Goal: Information Seeking & Learning: Find specific page/section

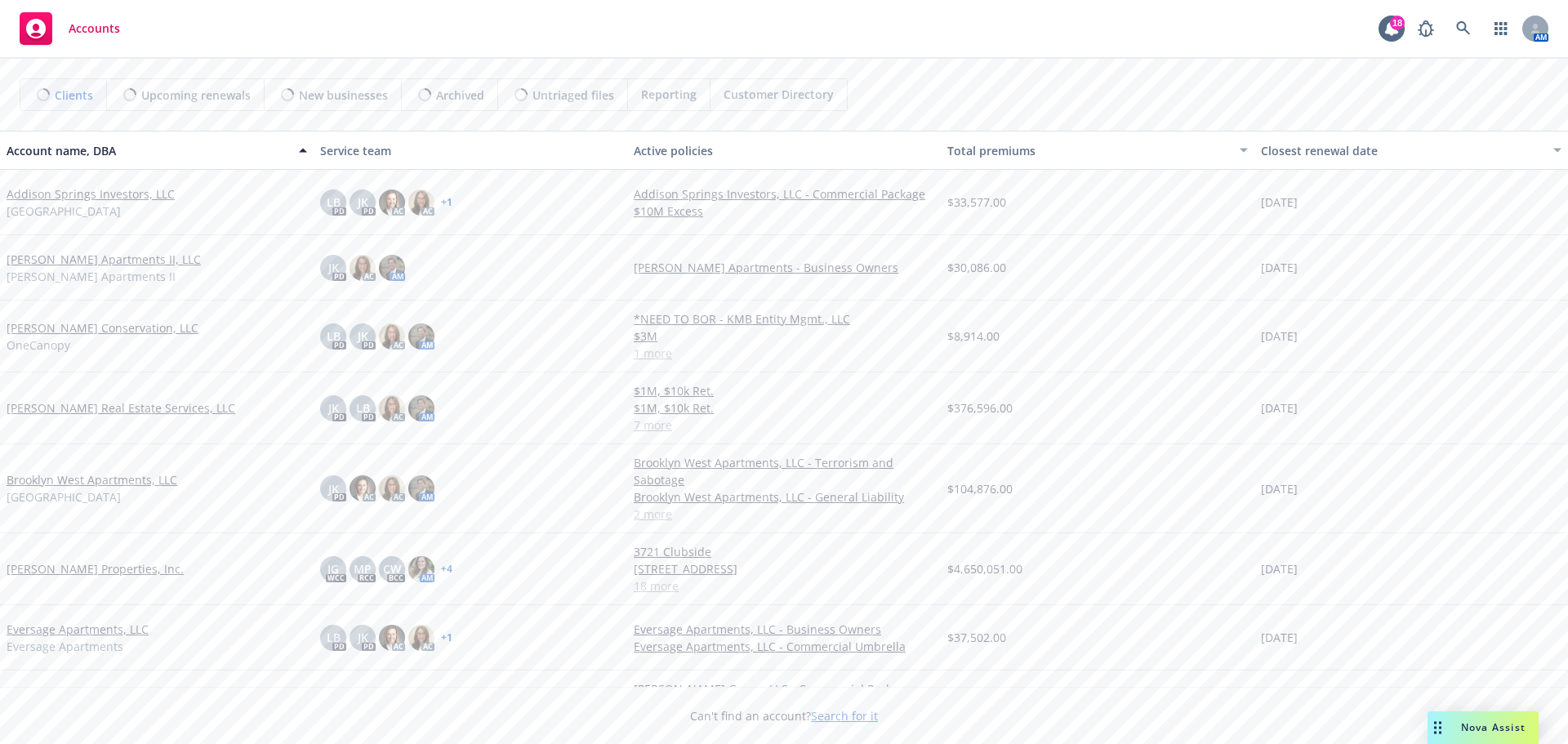
scroll to position [490, 0]
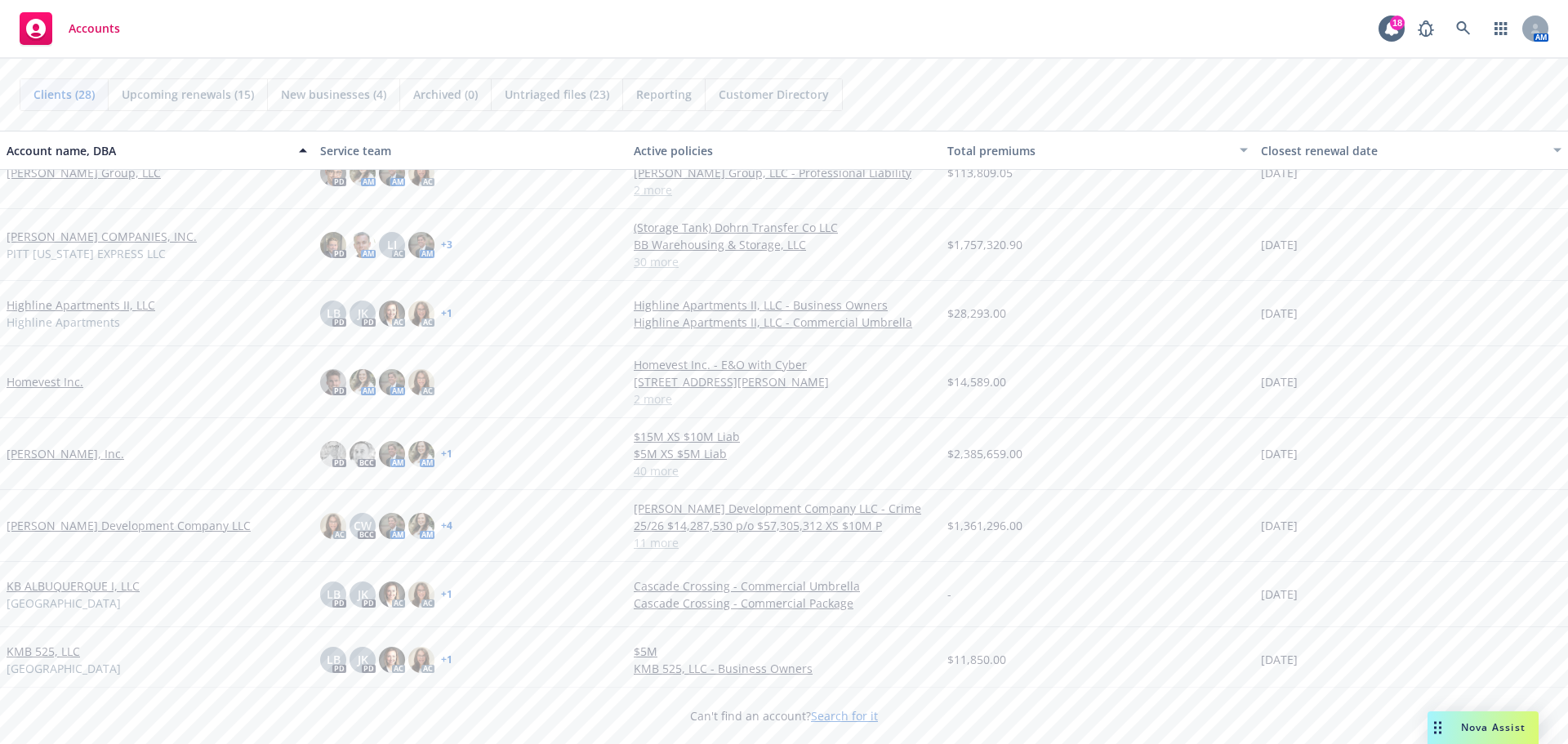
click at [50, 451] on link "[PERSON_NAME], Inc." at bounding box center [65, 453] width 117 height 18
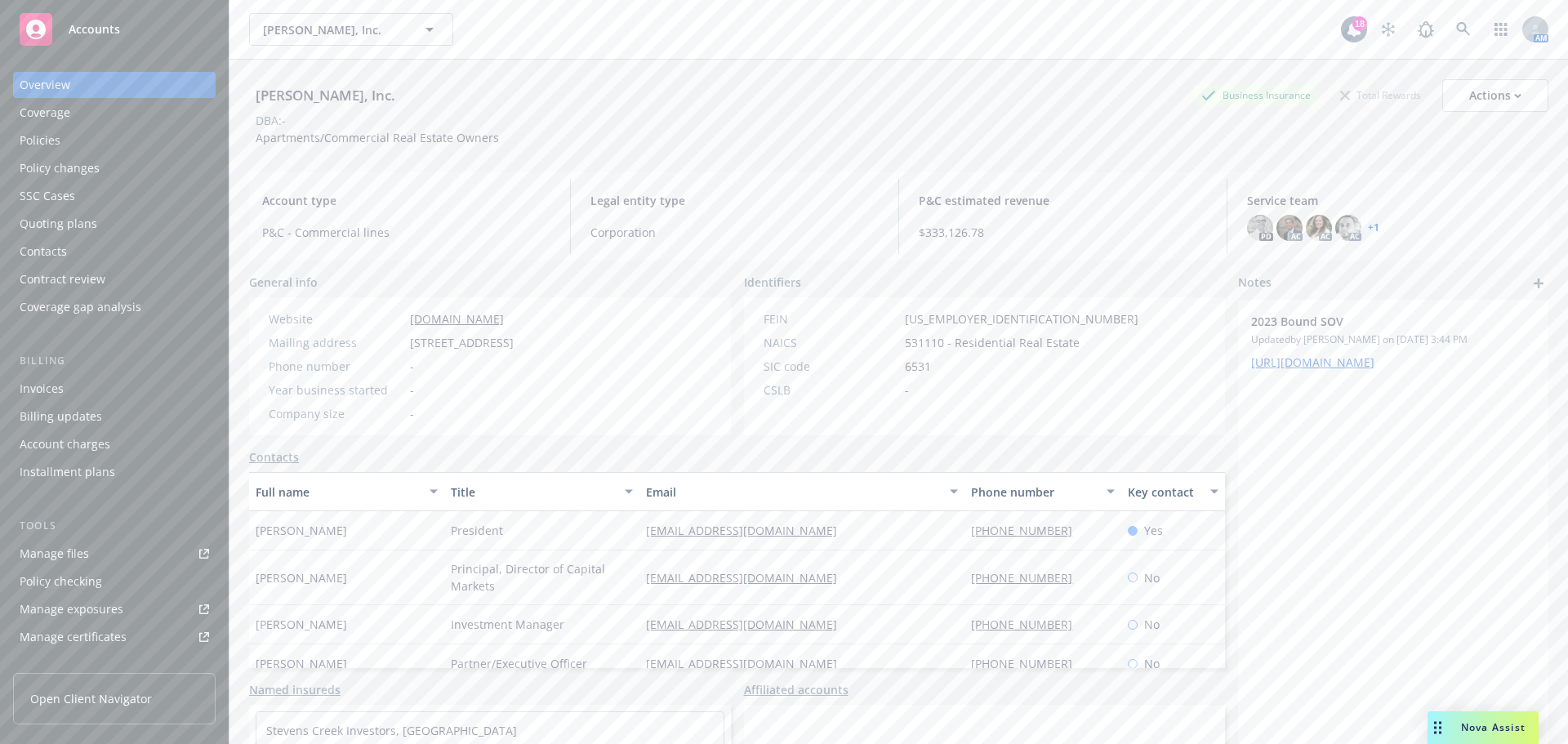
click at [41, 150] on div "Policies" at bounding box center [40, 141] width 41 height 26
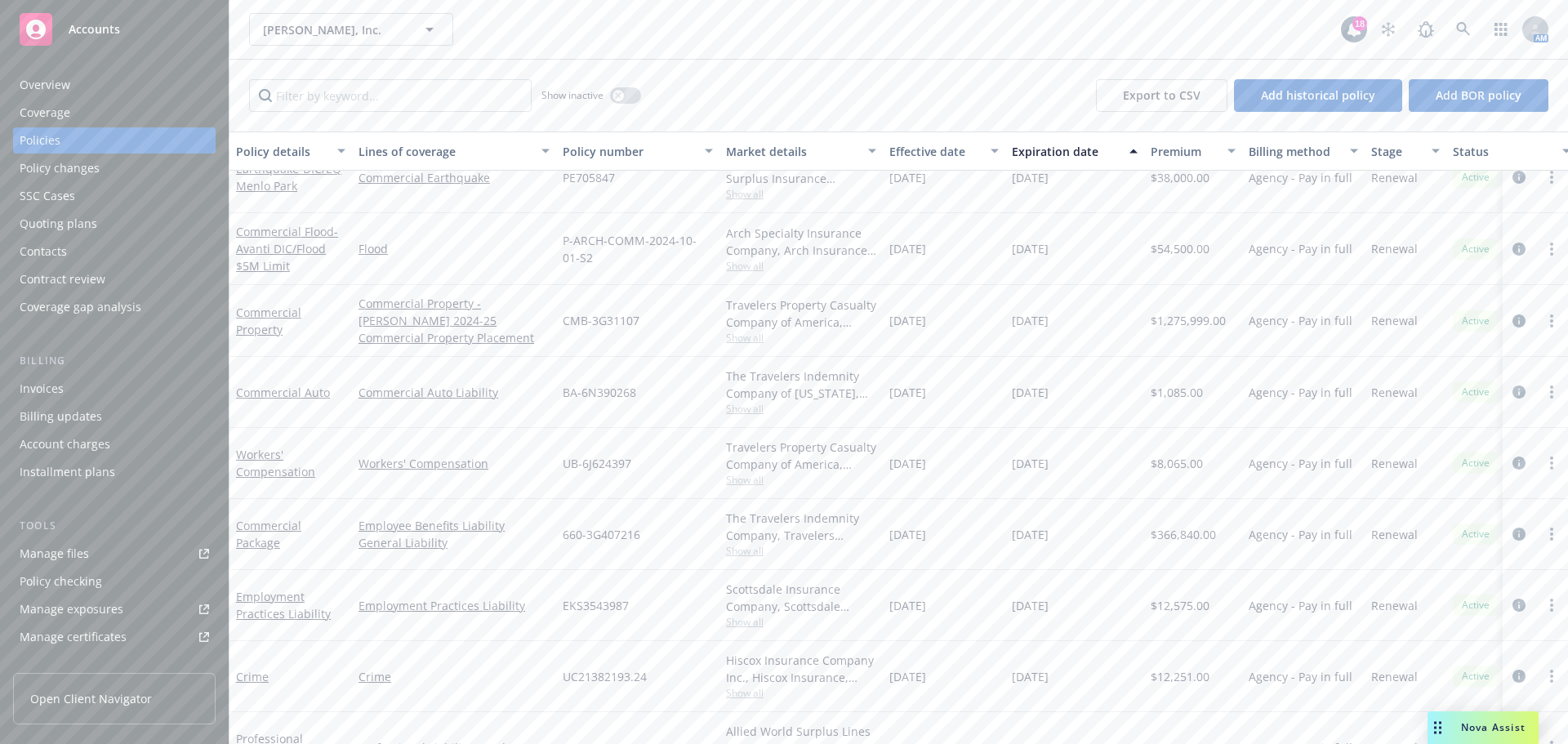
scroll to position [245, 0]
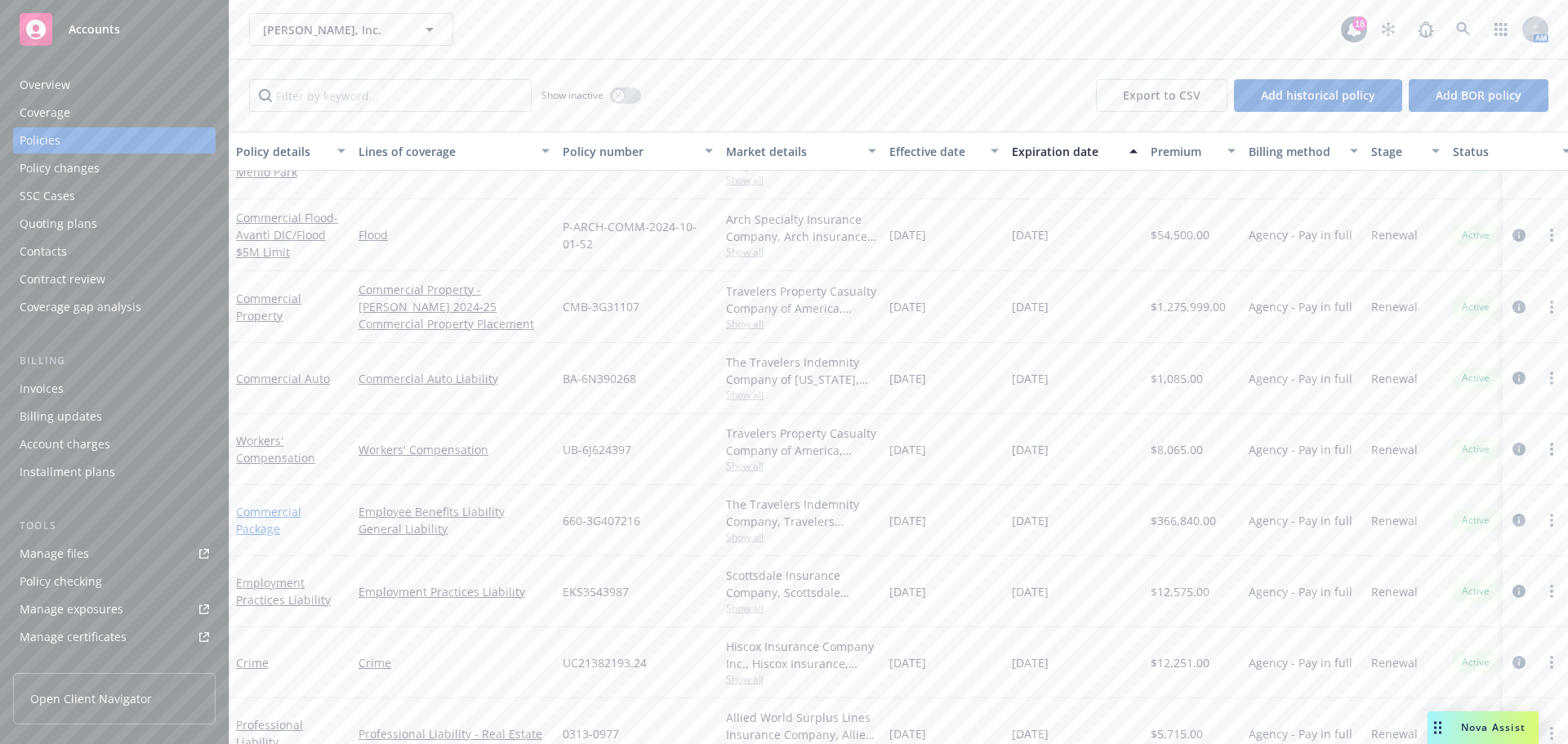
click at [266, 515] on link "Commercial Package" at bounding box center [268, 520] width 66 height 32
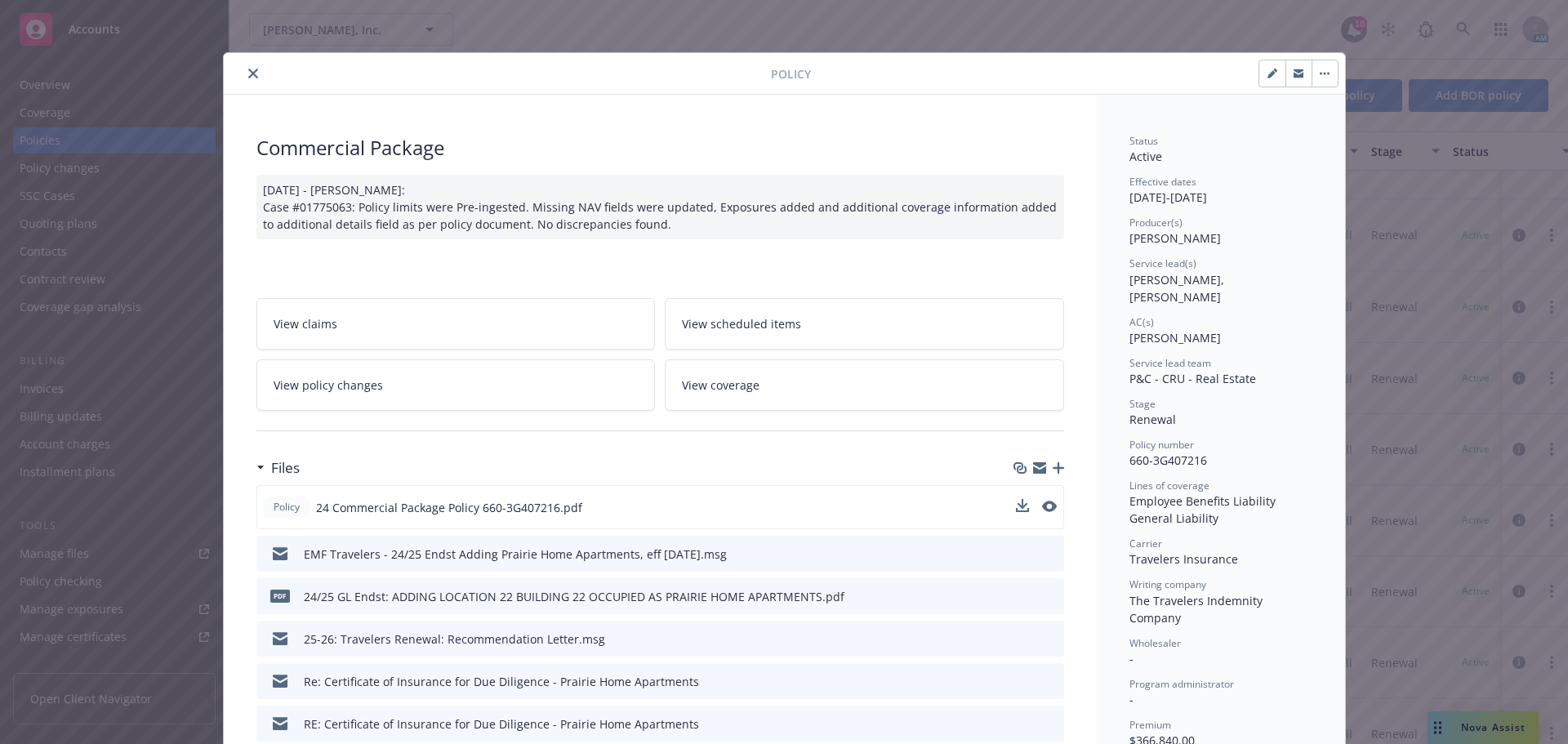
click at [1035, 510] on div at bounding box center [1036, 508] width 41 height 18
click at [1042, 505] on icon "preview file" at bounding box center [1048, 506] width 15 height 11
